Goal: Find specific page/section: Find specific page/section

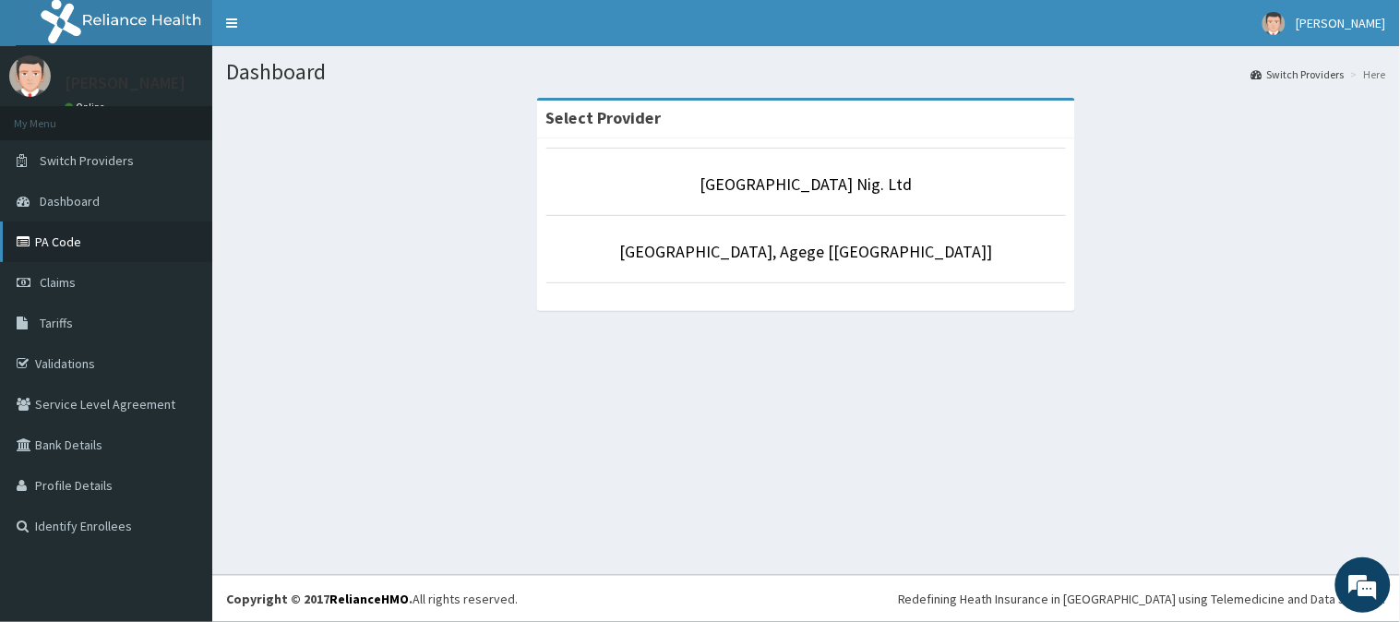
click at [67, 241] on link "PA Code" at bounding box center [106, 242] width 212 height 41
click at [70, 240] on link "PA Code" at bounding box center [106, 242] width 212 height 41
click at [78, 235] on link "PA Code" at bounding box center [106, 242] width 212 height 41
click at [49, 241] on link "PA Code" at bounding box center [106, 242] width 212 height 41
click at [75, 233] on link "PA Code" at bounding box center [106, 242] width 212 height 41
